Goal: Task Accomplishment & Management: Complete application form

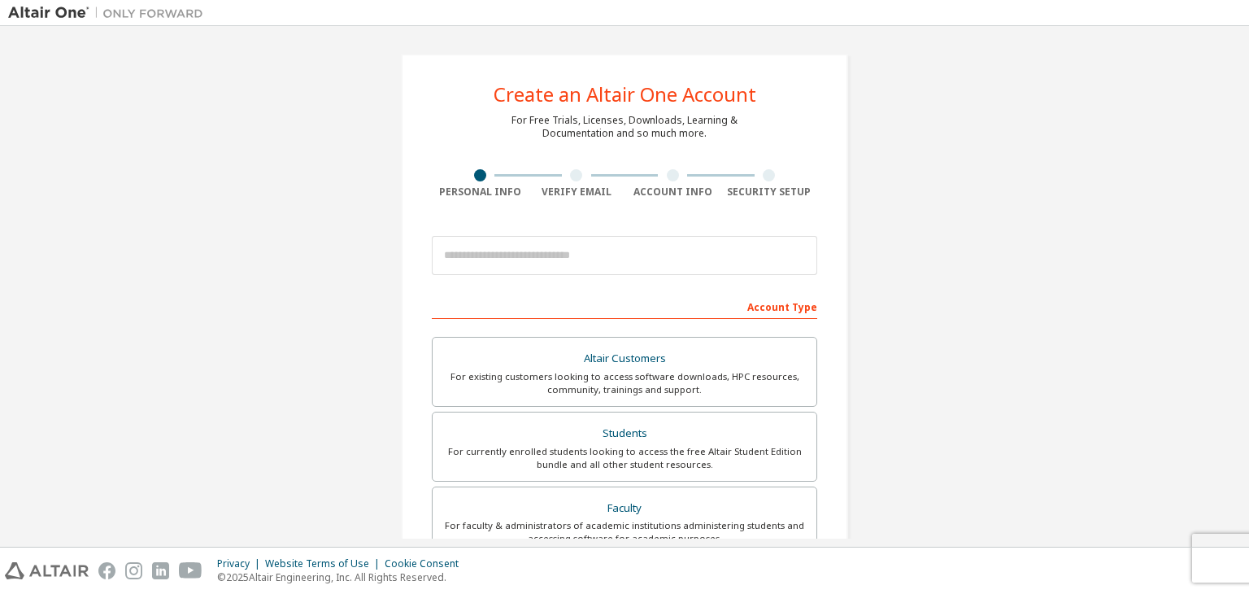
scroll to position [81, 0]
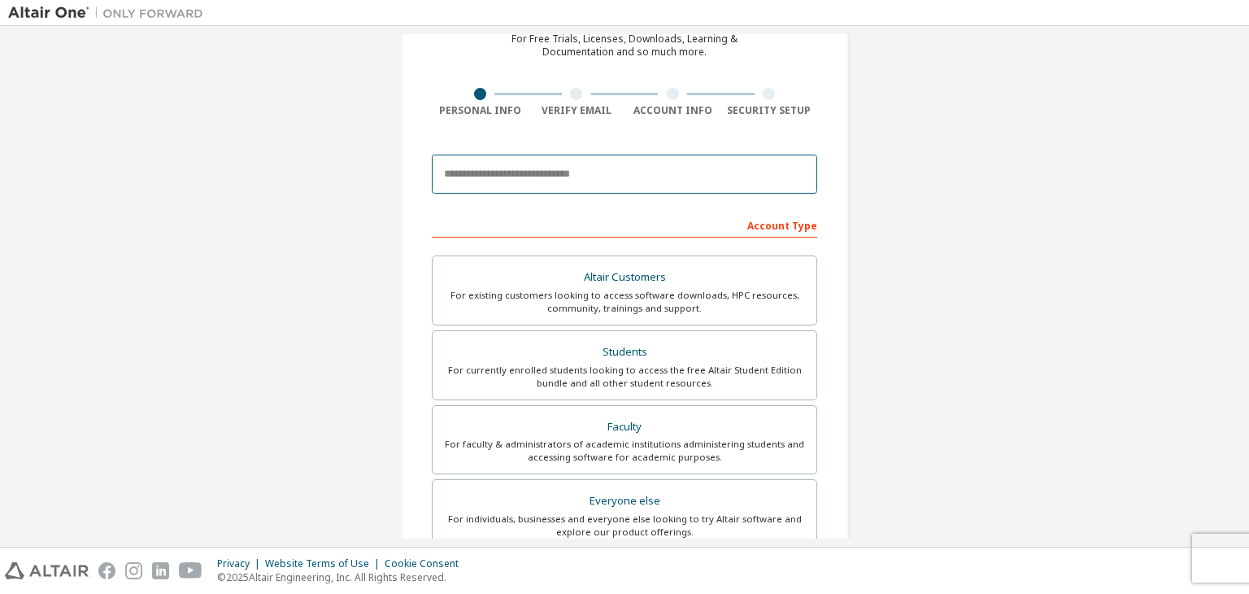
click at [507, 179] on input "email" at bounding box center [624, 174] width 385 height 39
type input "**********"
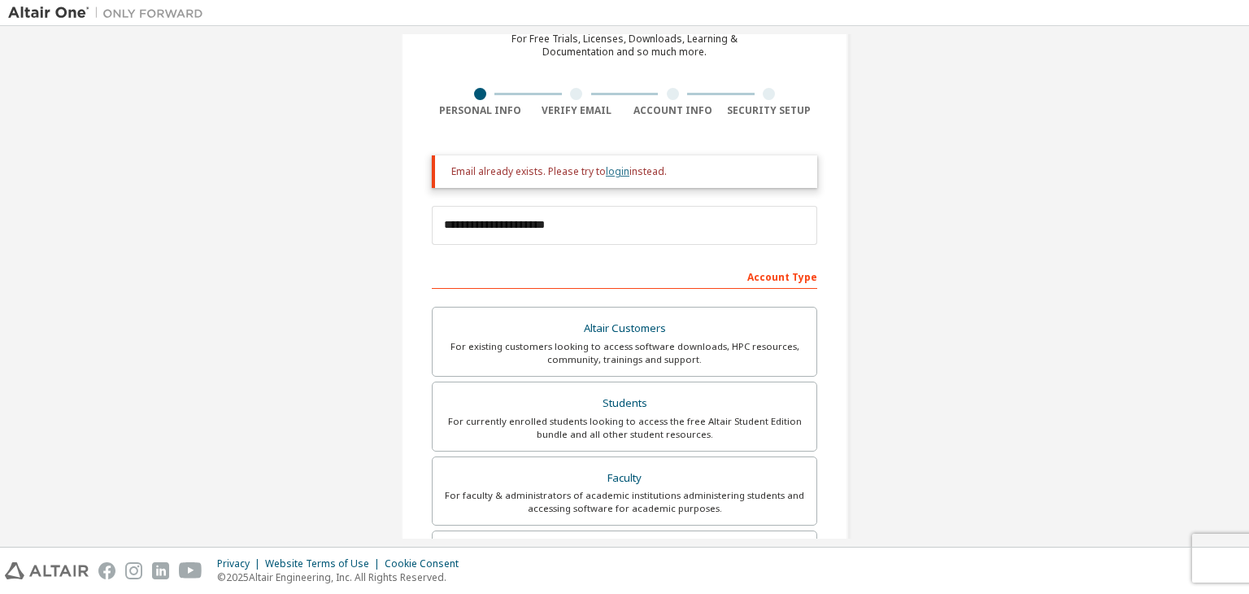
click at [614, 177] on link "login" at bounding box center [618, 171] width 24 height 14
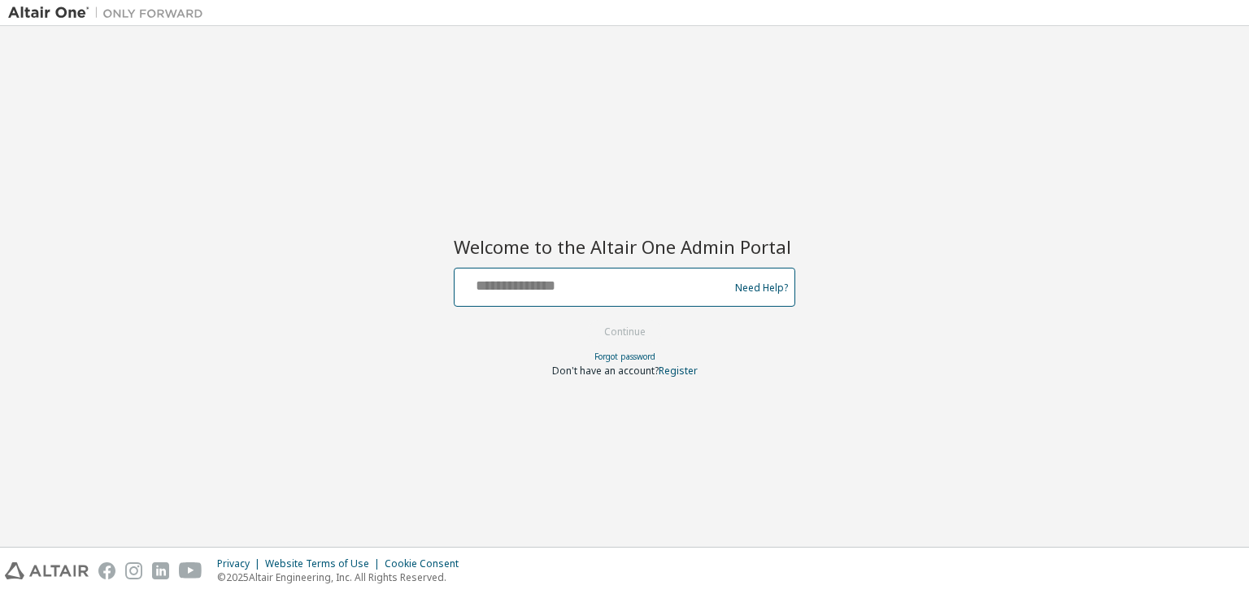
click at [568, 281] on input "text" at bounding box center [594, 284] width 266 height 24
type input "**********"
click at [638, 324] on button "Continue" at bounding box center [625, 332] width 76 height 24
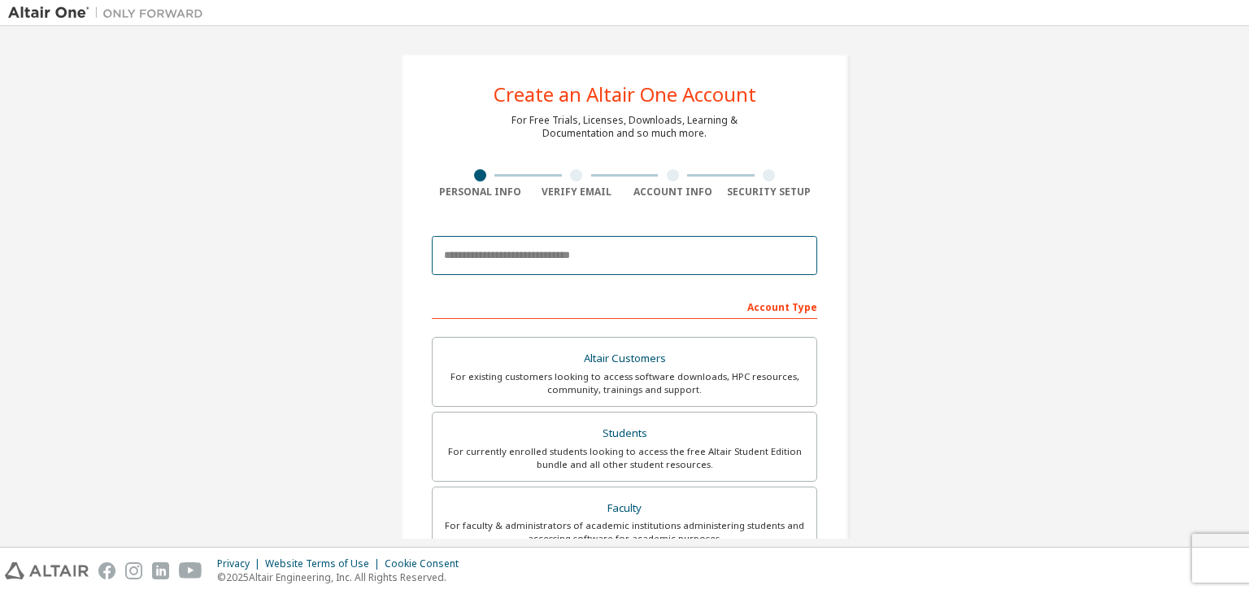
click at [571, 250] on input "email" at bounding box center [624, 255] width 385 height 39
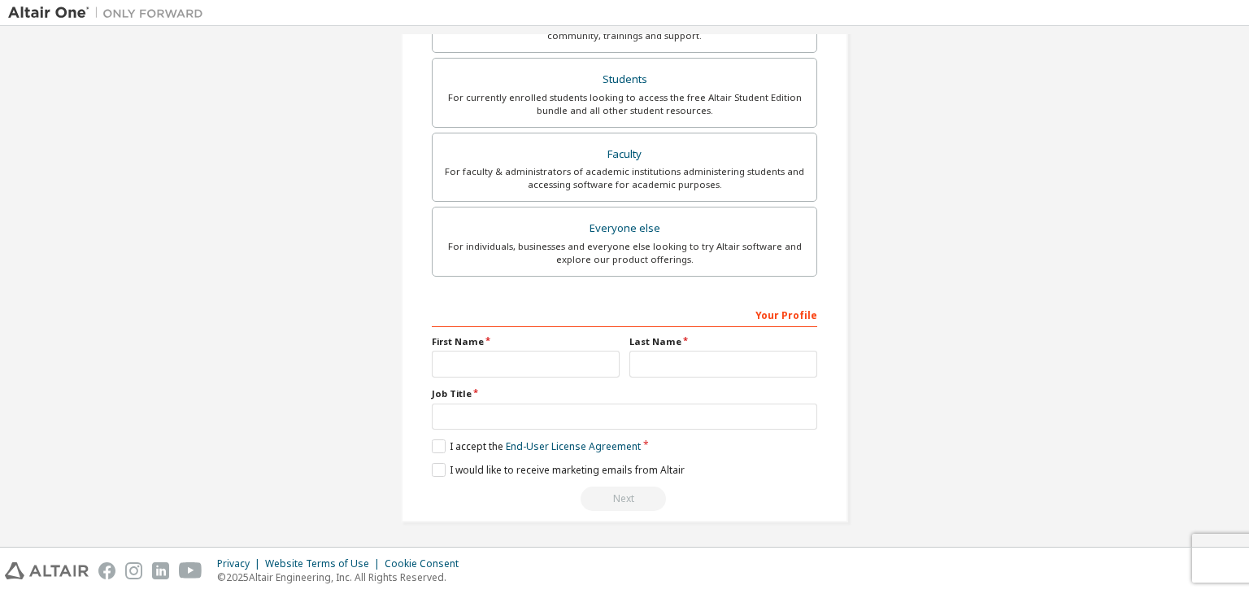
click at [887, 265] on div "Create an Altair One Account For Free Trials, Licenses, Downloads, Learning & D…" at bounding box center [624, 110] width 1233 height 861
click at [453, 446] on label "I accept the End-User License Agreement" at bounding box center [536, 446] width 209 height 14
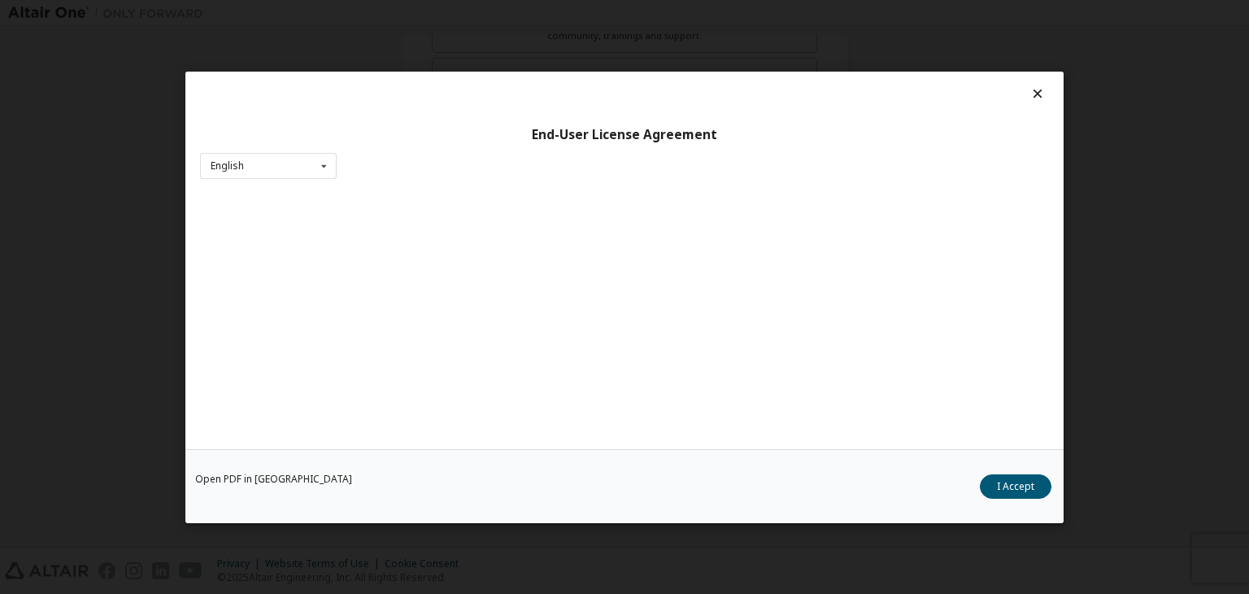
click at [1030, 93] on icon at bounding box center [1038, 93] width 17 height 15
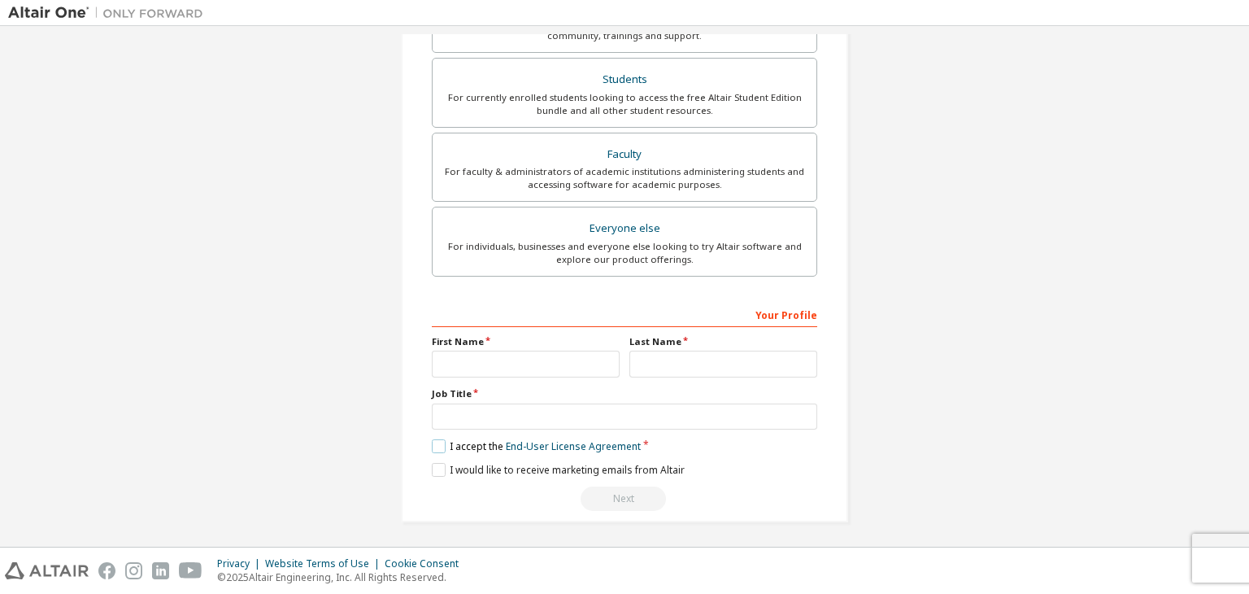
click at [435, 445] on label "I accept the End-User License Agreement" at bounding box center [536, 446] width 209 height 14
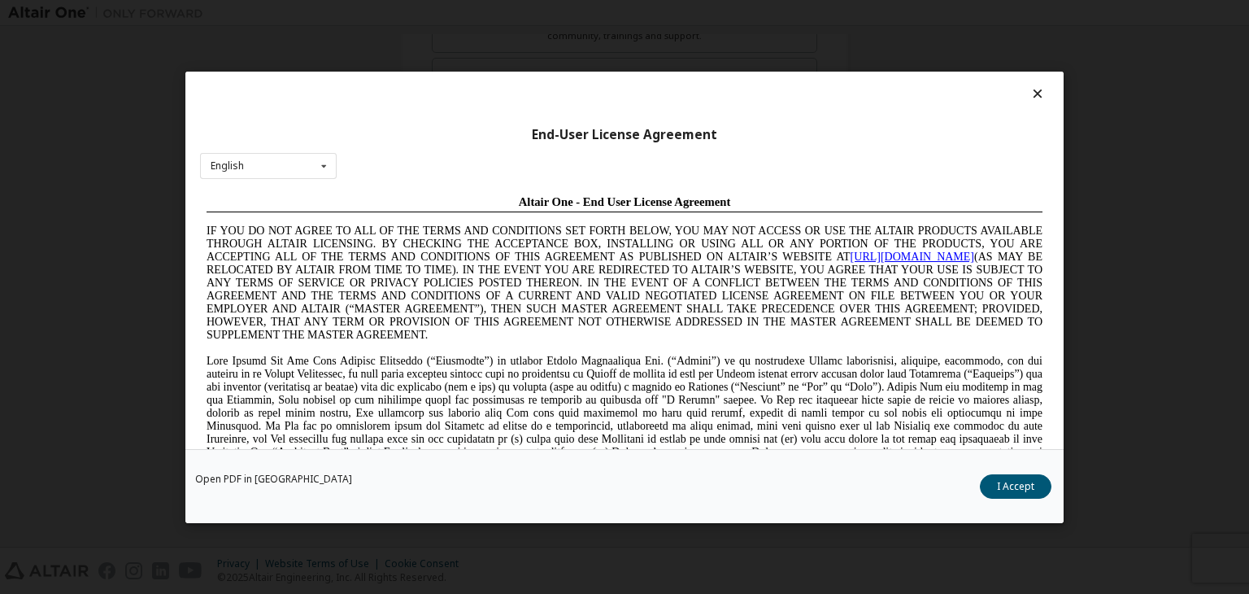
scroll to position [0, 0]
click at [1018, 489] on button "I Accept" at bounding box center [1016, 486] width 72 height 24
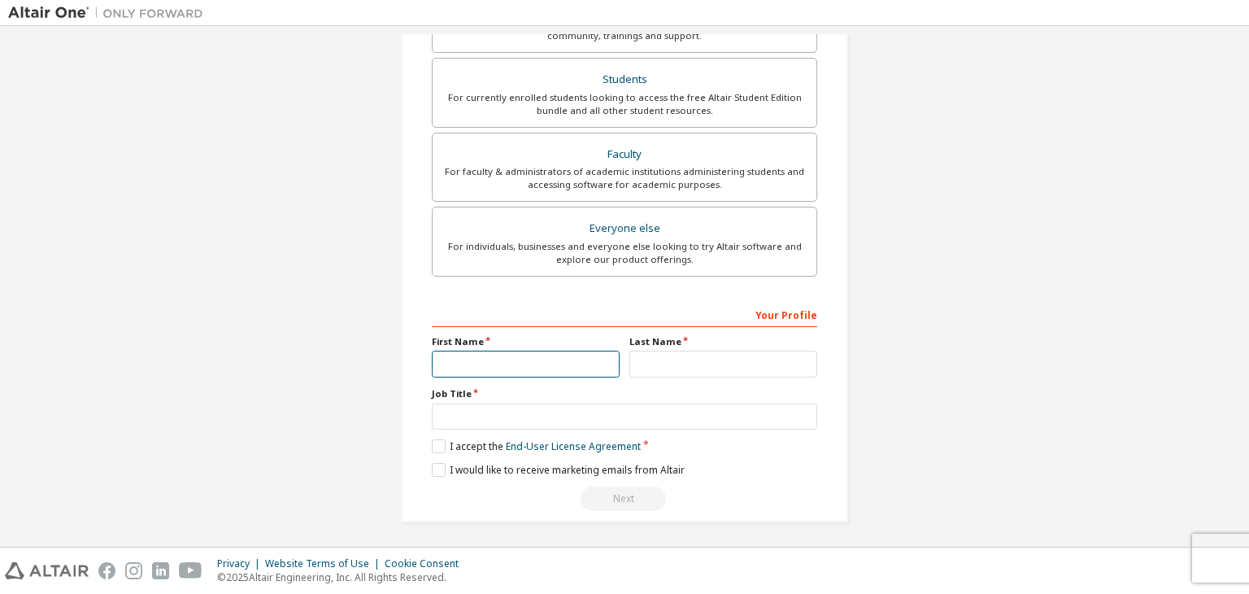
click at [517, 372] on input "text" at bounding box center [526, 364] width 188 height 27
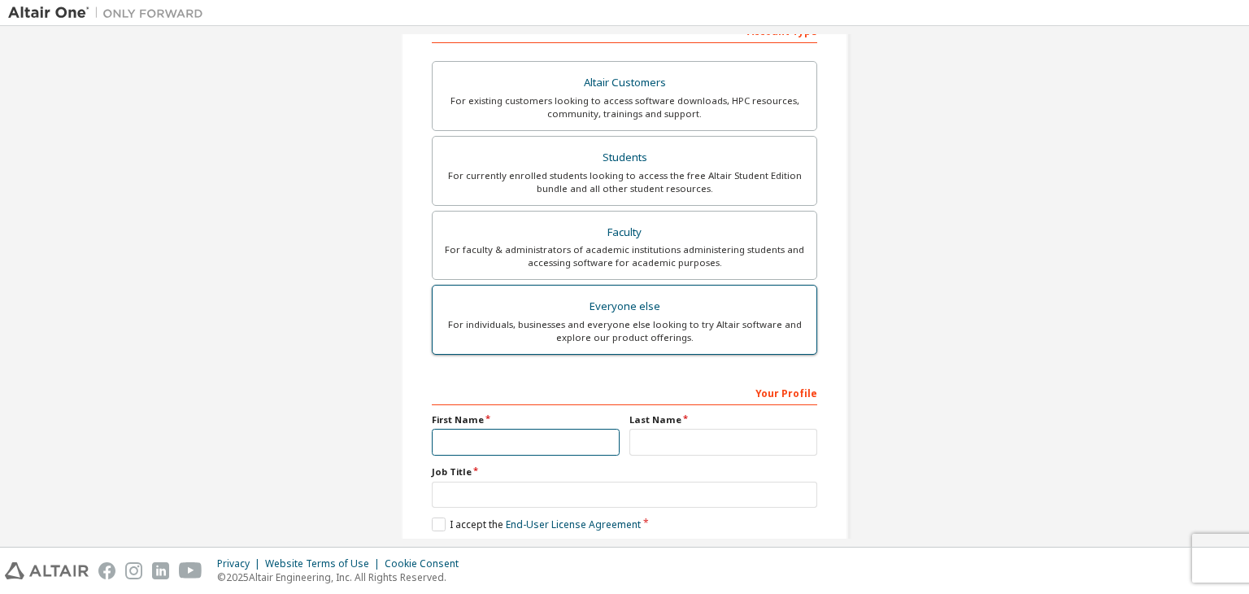
scroll to position [191, 0]
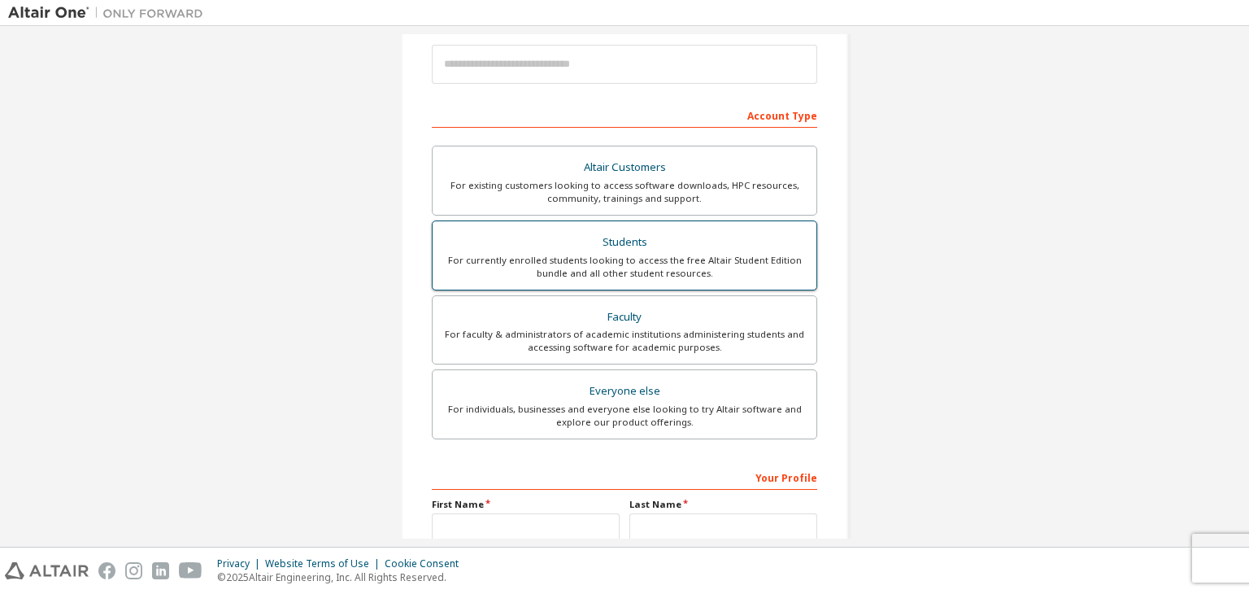
click at [617, 247] on div "Students" at bounding box center [624, 242] width 364 height 23
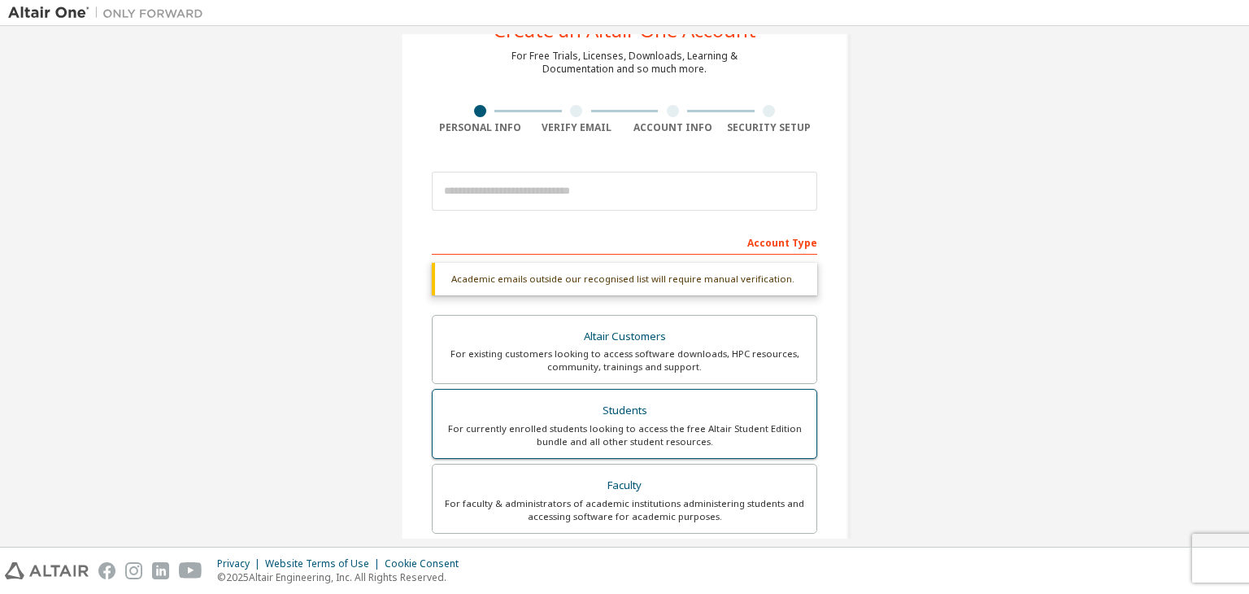
scroll to position [28, 0]
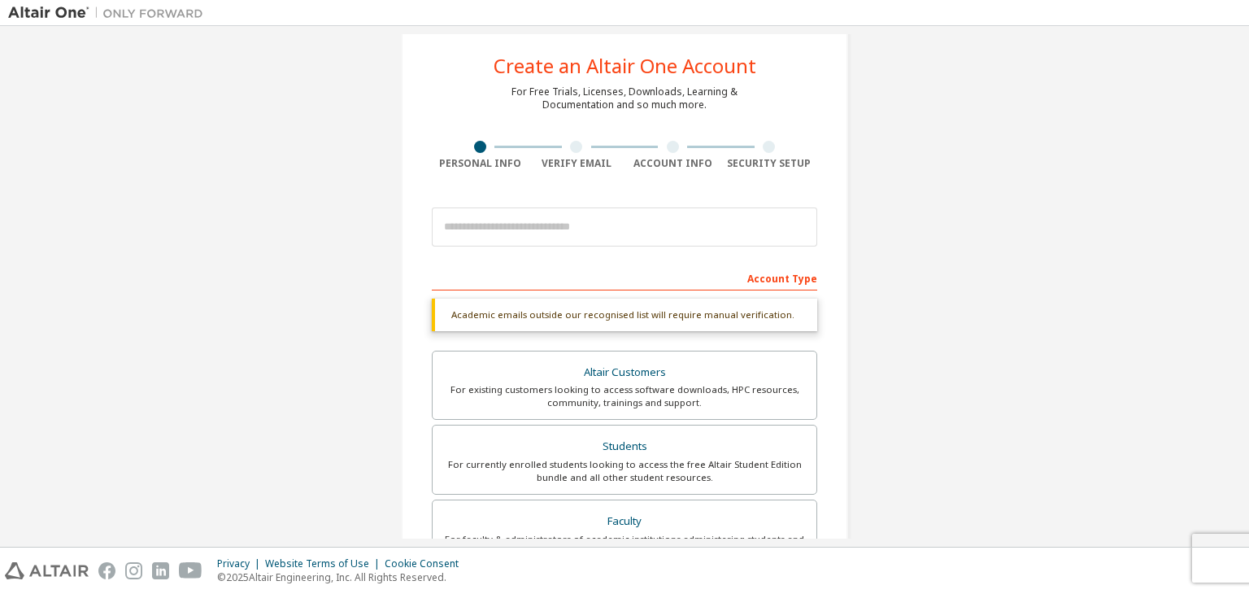
click at [577, 279] on div "Account Type" at bounding box center [624, 277] width 385 height 26
click at [519, 289] on div "Account Type" at bounding box center [624, 277] width 385 height 26
click at [760, 277] on div "Account Type" at bounding box center [624, 277] width 385 height 26
click at [616, 283] on div "Account Type" at bounding box center [624, 277] width 385 height 26
click at [525, 224] on input "email" at bounding box center [624, 226] width 385 height 39
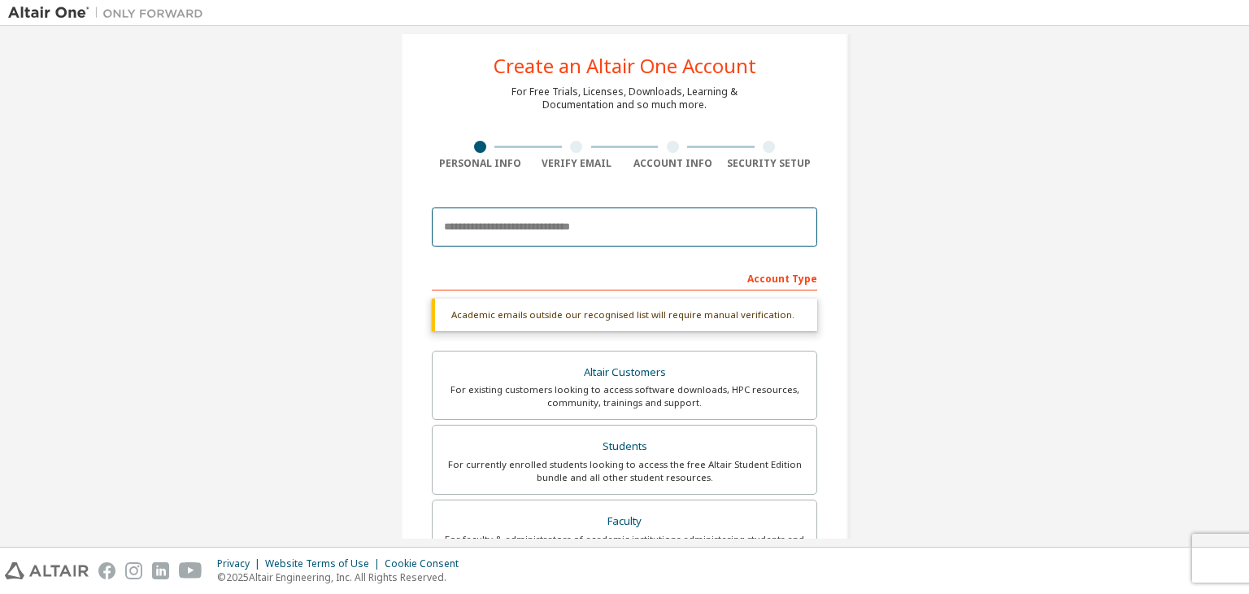
type input "**********"
click at [543, 281] on div "Account Type" at bounding box center [624, 277] width 385 height 26
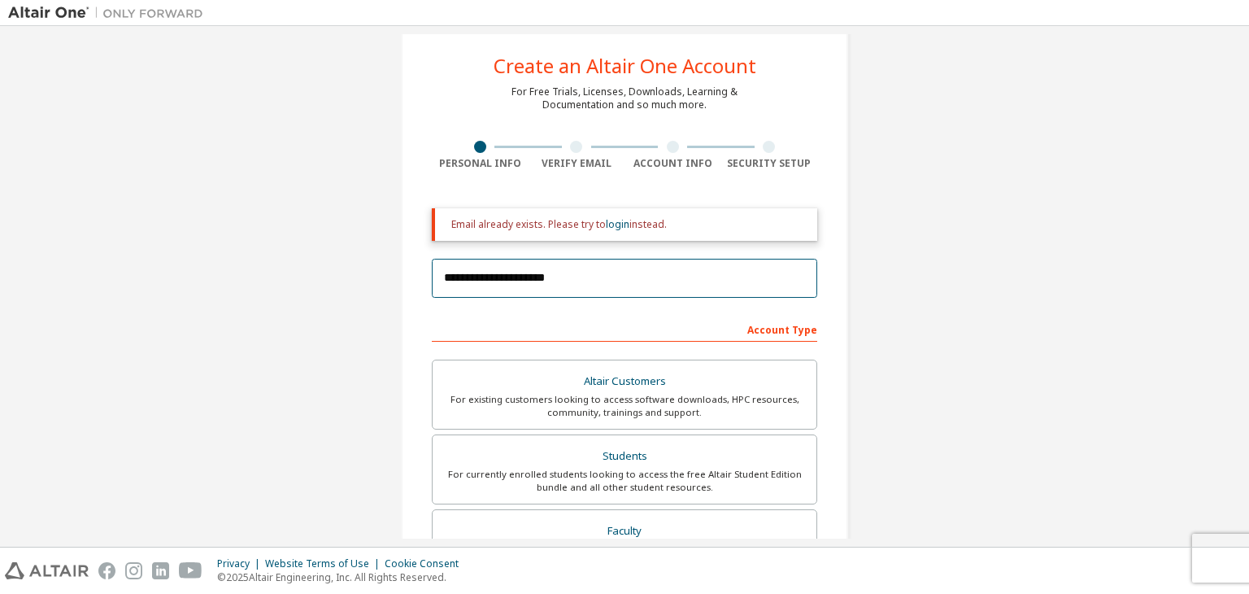
click at [759, 278] on input "**********" at bounding box center [624, 278] width 385 height 39
click at [600, 322] on div "Account Type" at bounding box center [624, 329] width 385 height 26
click at [612, 228] on link "login" at bounding box center [618, 224] width 24 height 14
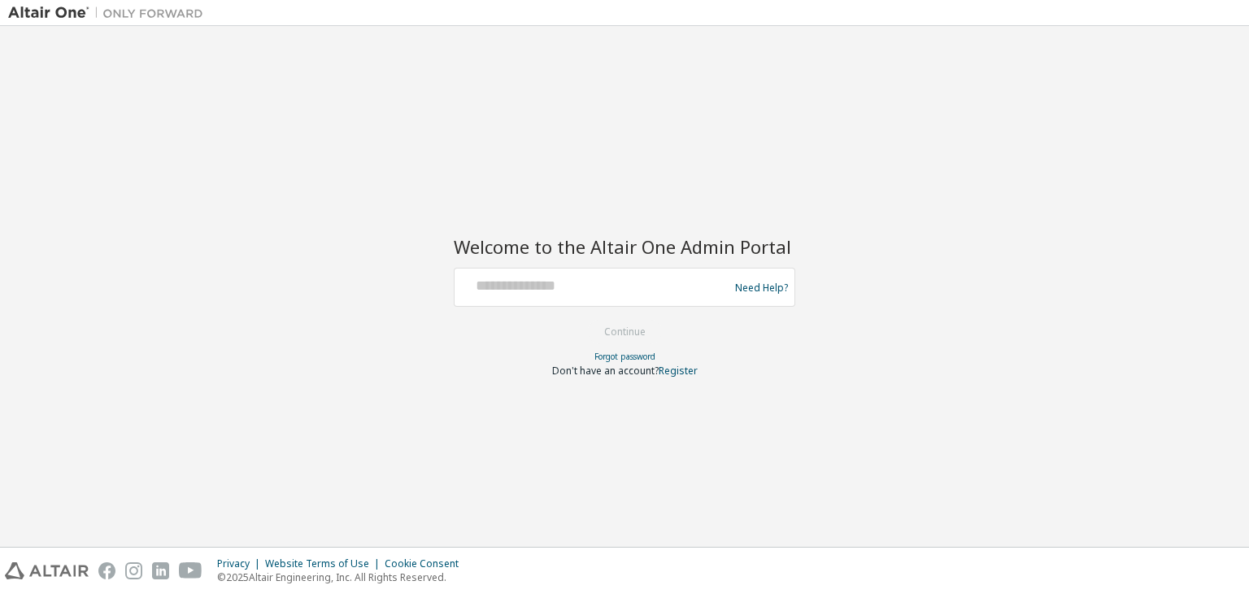
click at [599, 299] on div at bounding box center [594, 287] width 266 height 31
click at [629, 282] on input "text" at bounding box center [594, 284] width 266 height 24
type input "**********"
click at [630, 326] on button "Continue" at bounding box center [625, 332] width 76 height 24
